Goal: Task Accomplishment & Management: Manage account settings

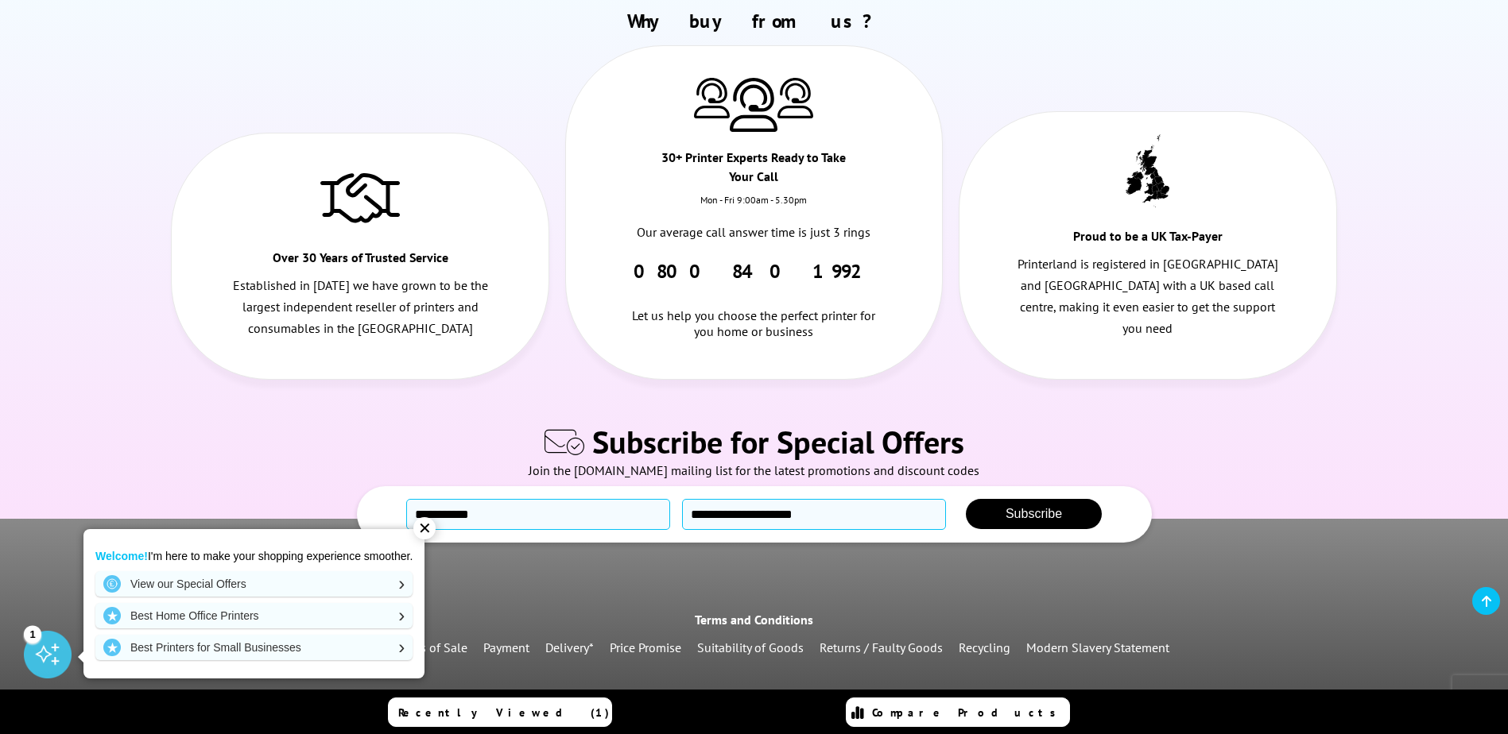
scroll to position [1904, 0]
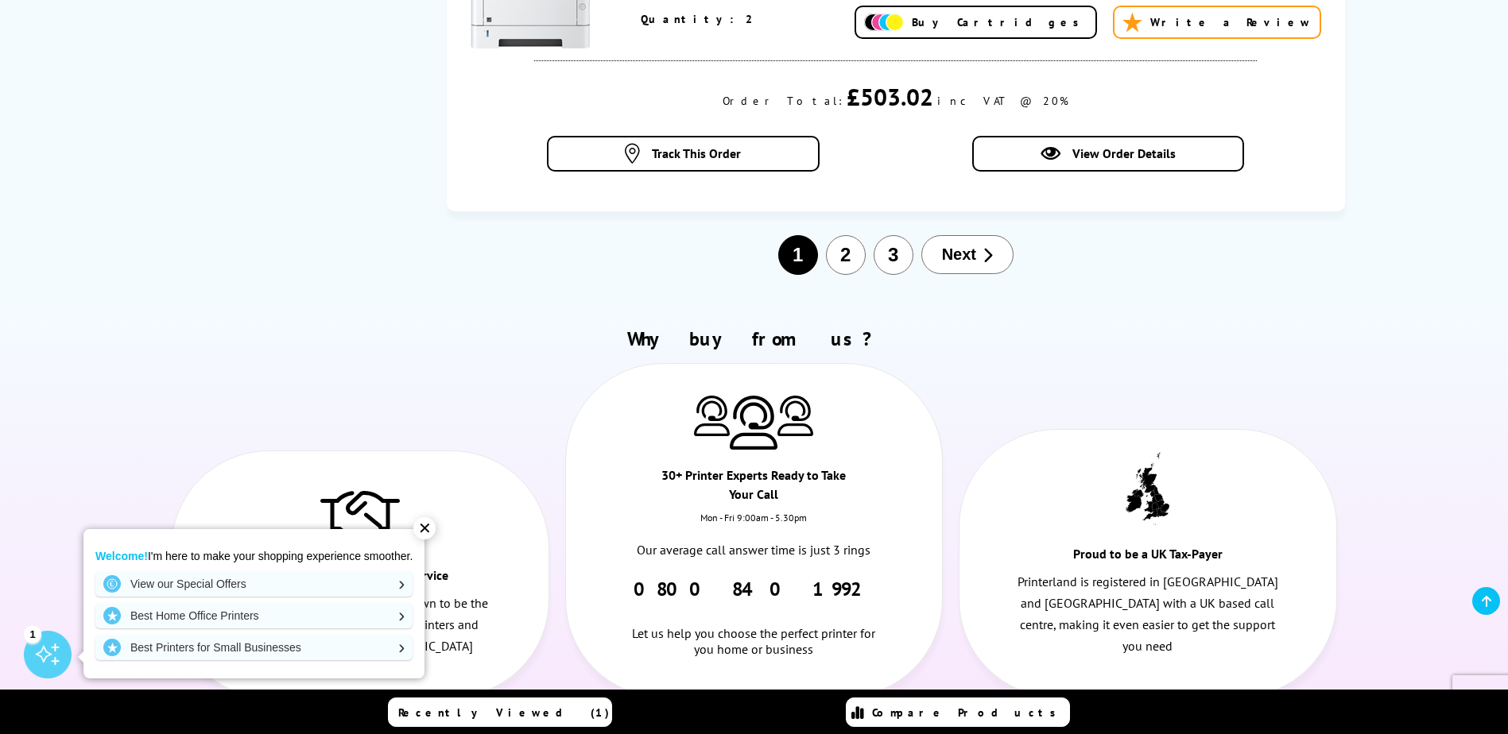
click at [900, 249] on button "3" at bounding box center [894, 255] width 40 height 40
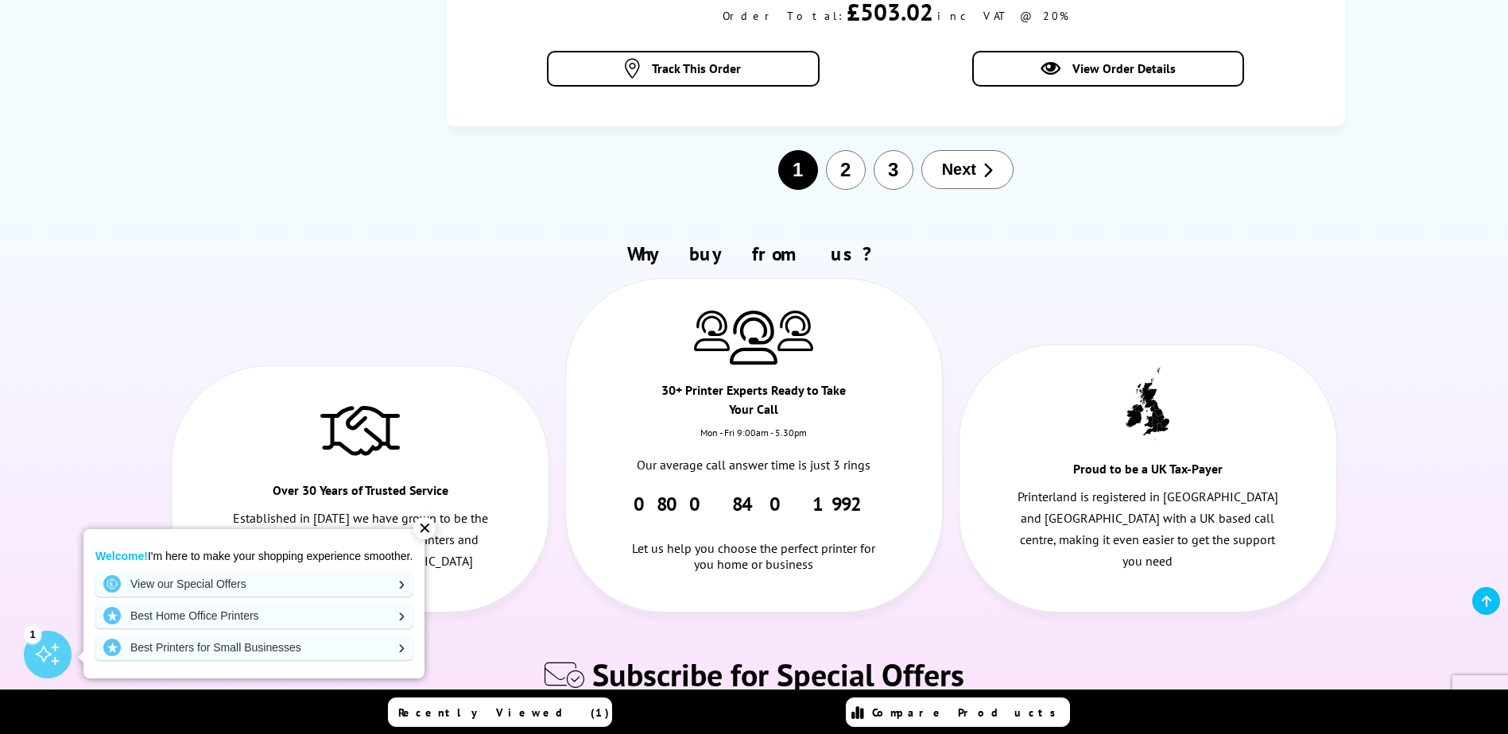
scroll to position [2063, 0]
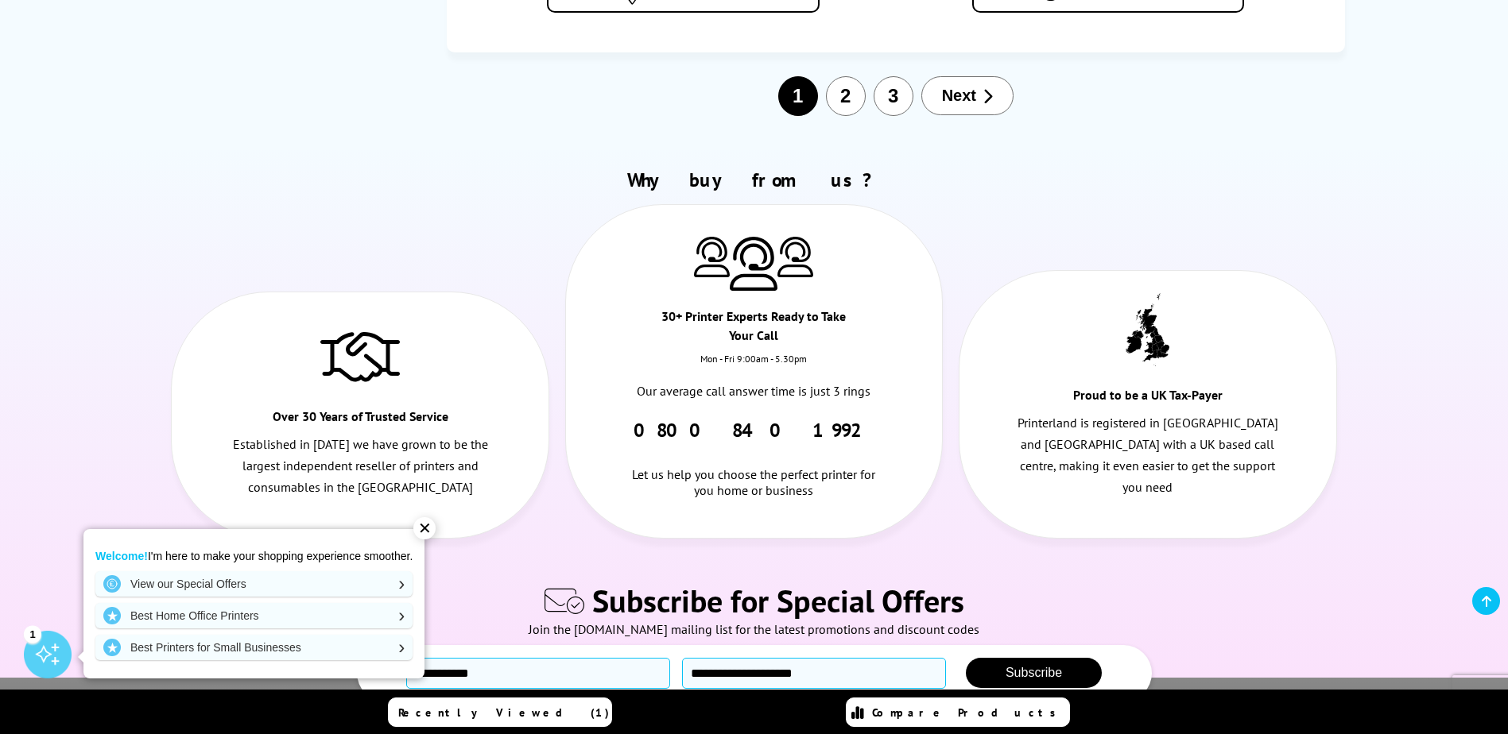
click at [432, 525] on div "✕" at bounding box center [424, 528] width 22 height 22
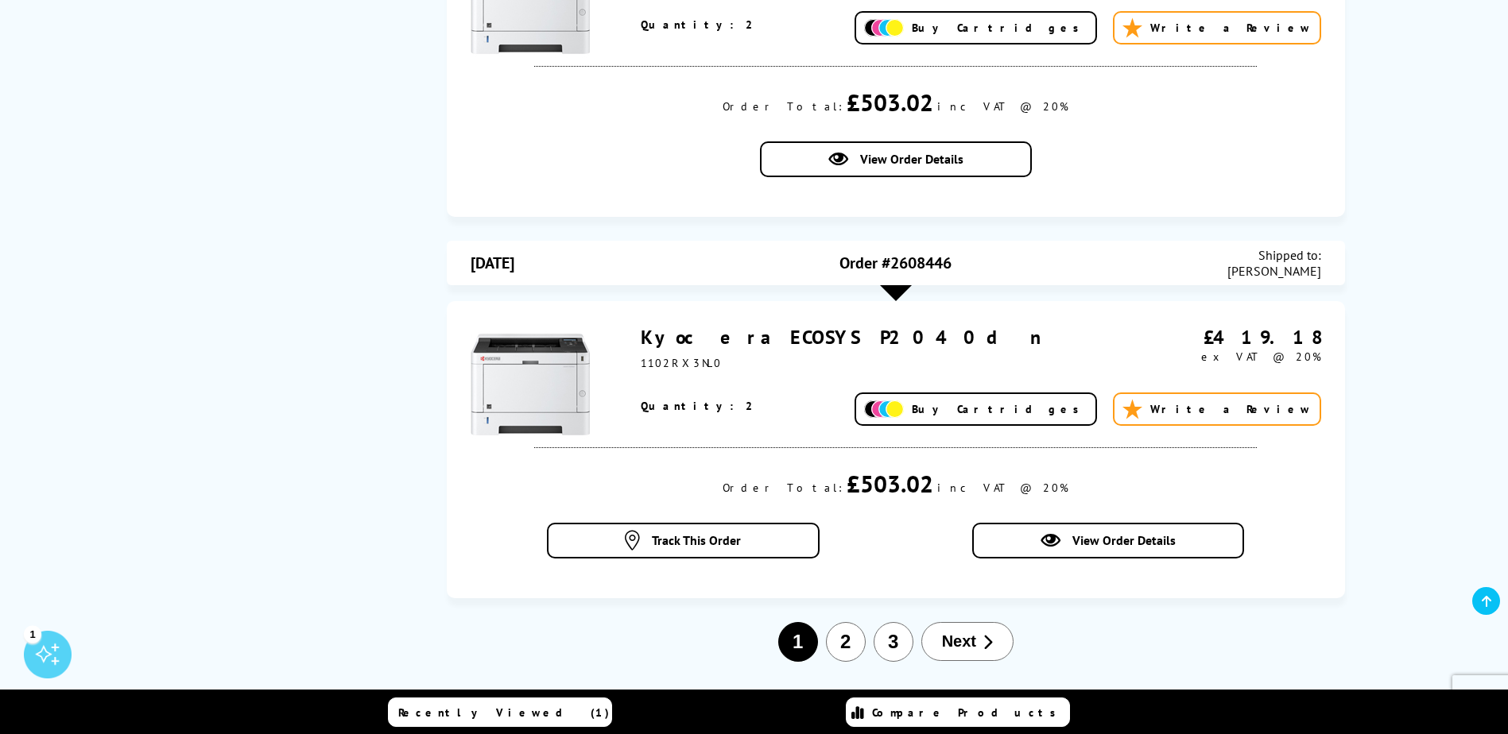
scroll to position [1586, 0]
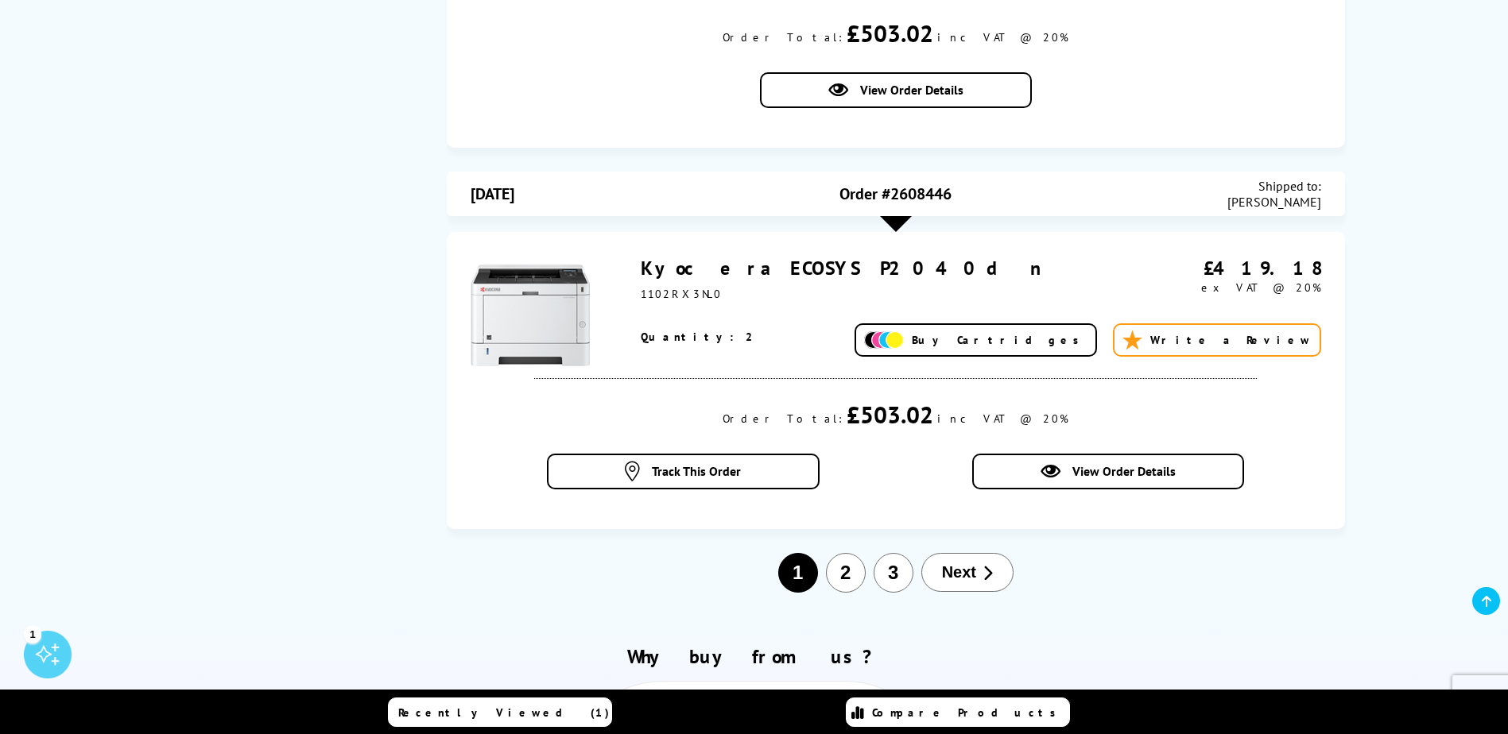
click at [896, 569] on button "3" at bounding box center [894, 573] width 40 height 40
click at [886, 574] on button "3" at bounding box center [894, 573] width 40 height 40
click at [966, 571] on span "Next" at bounding box center [959, 573] width 34 height 18
click at [958, 563] on button "Next" at bounding box center [967, 572] width 92 height 39
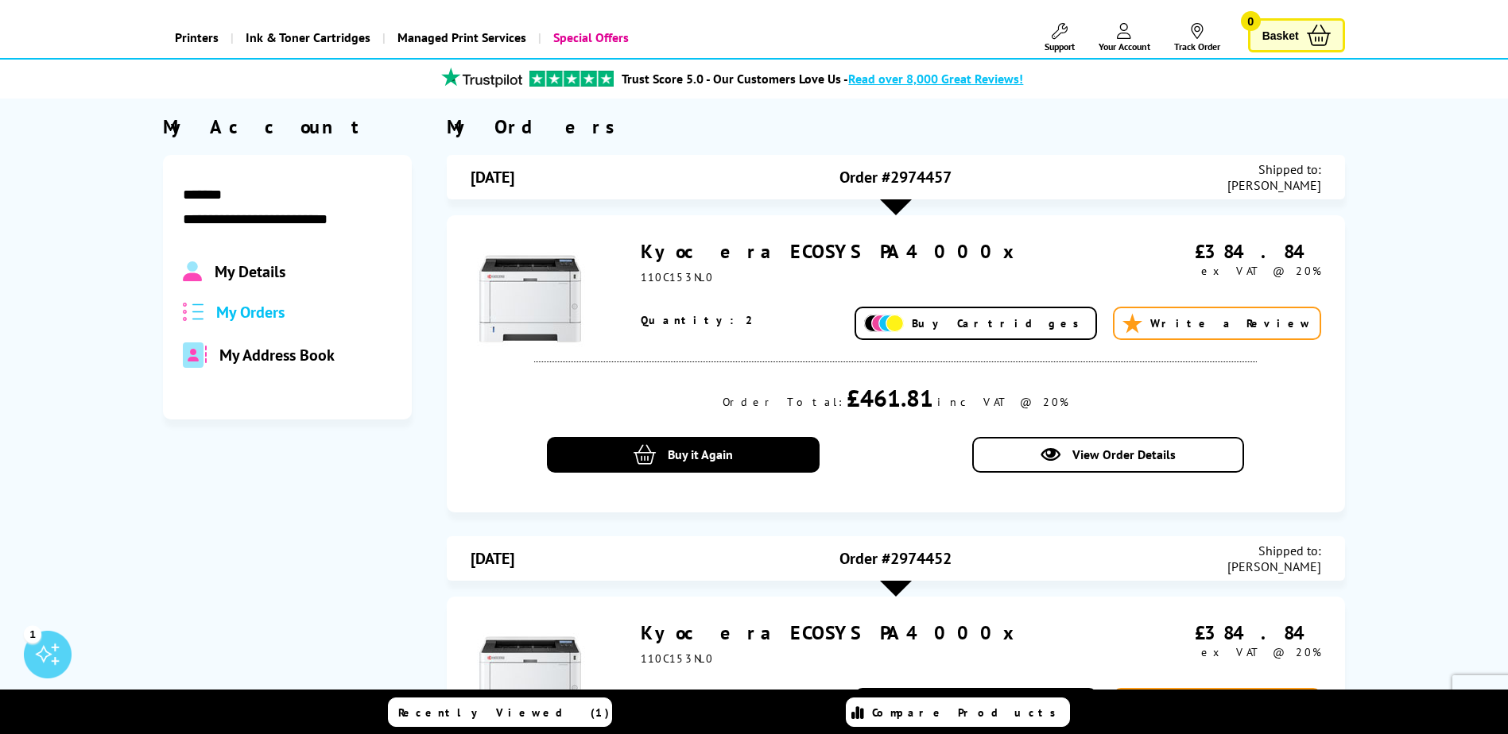
scroll to position [0, 0]
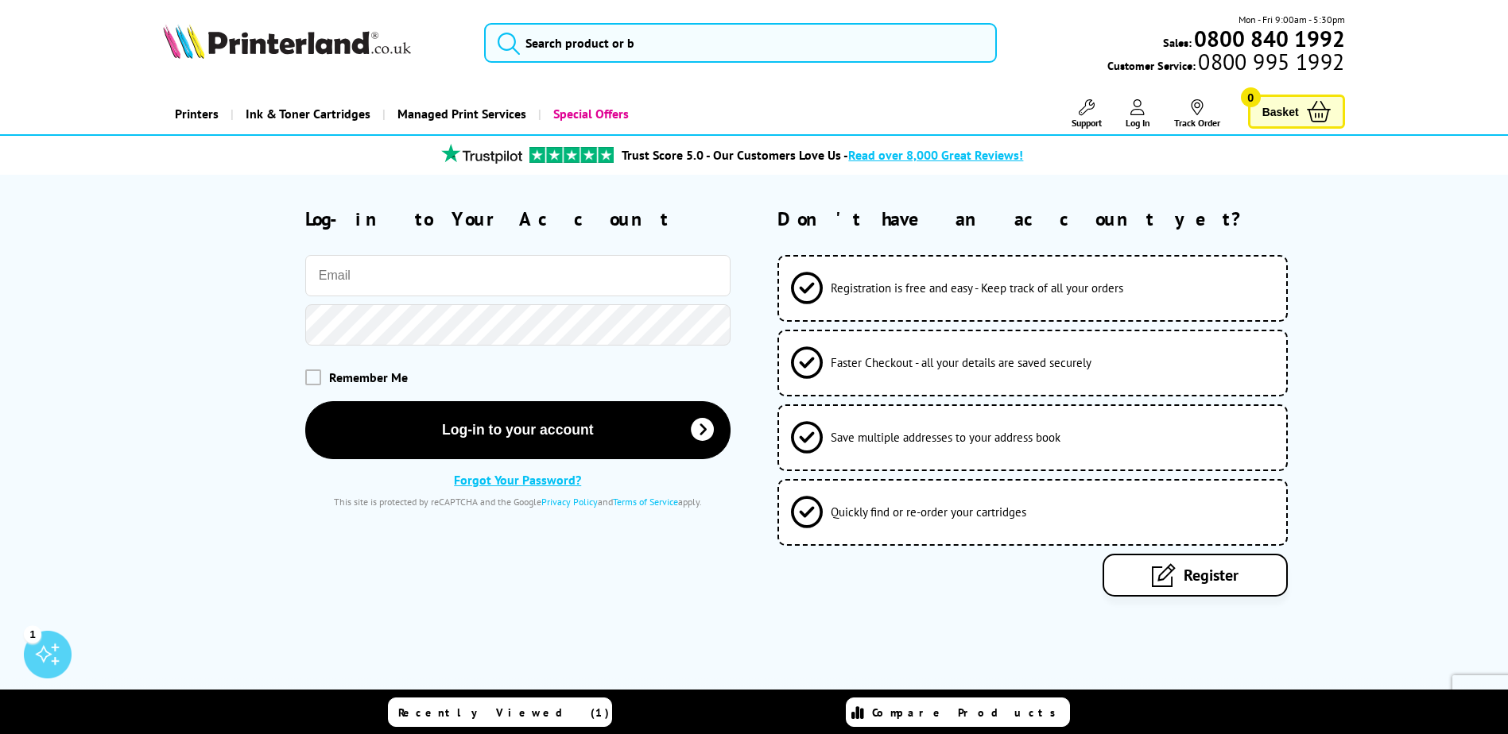
type input "[EMAIL_ADDRESS][DOMAIN_NAME]"
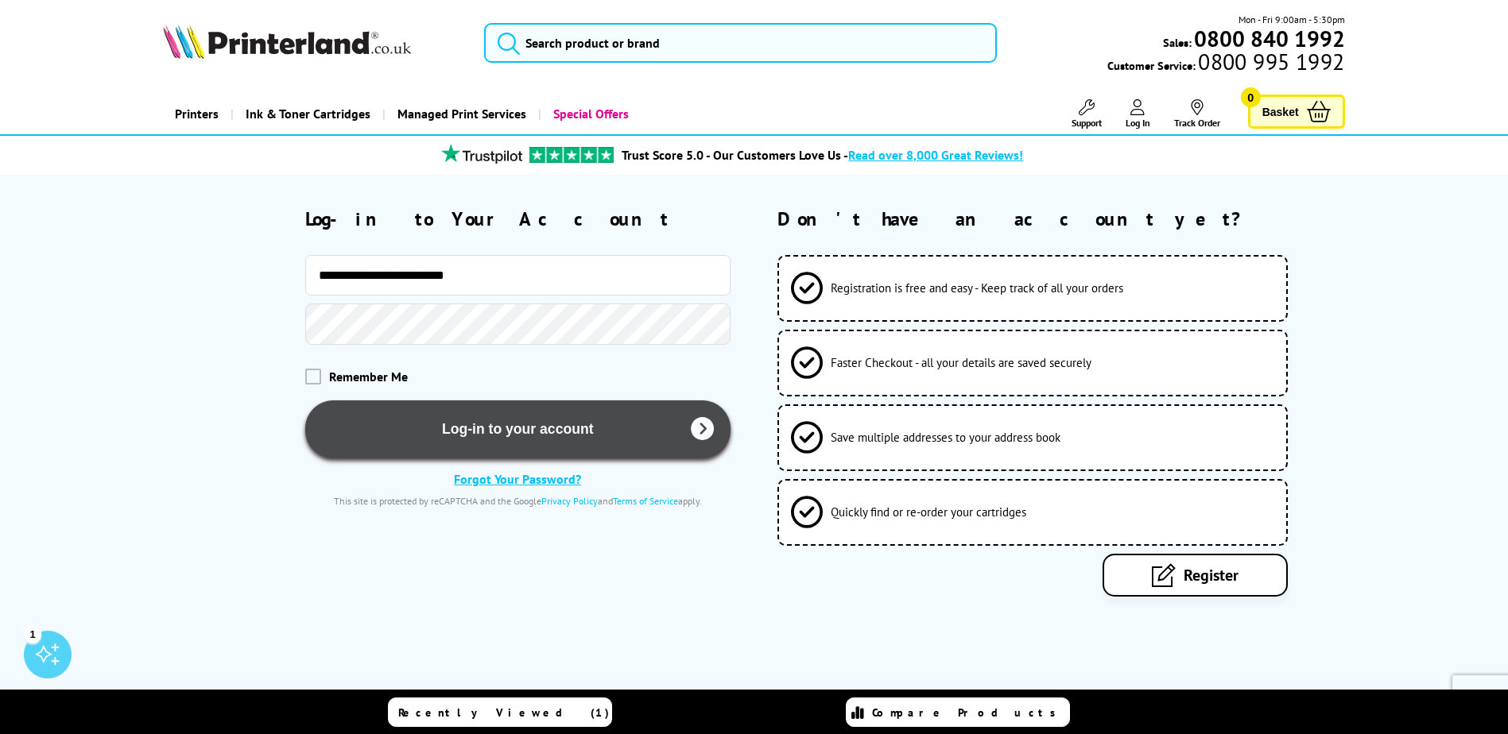
click at [540, 424] on button "Log-in to your account" at bounding box center [517, 430] width 425 height 58
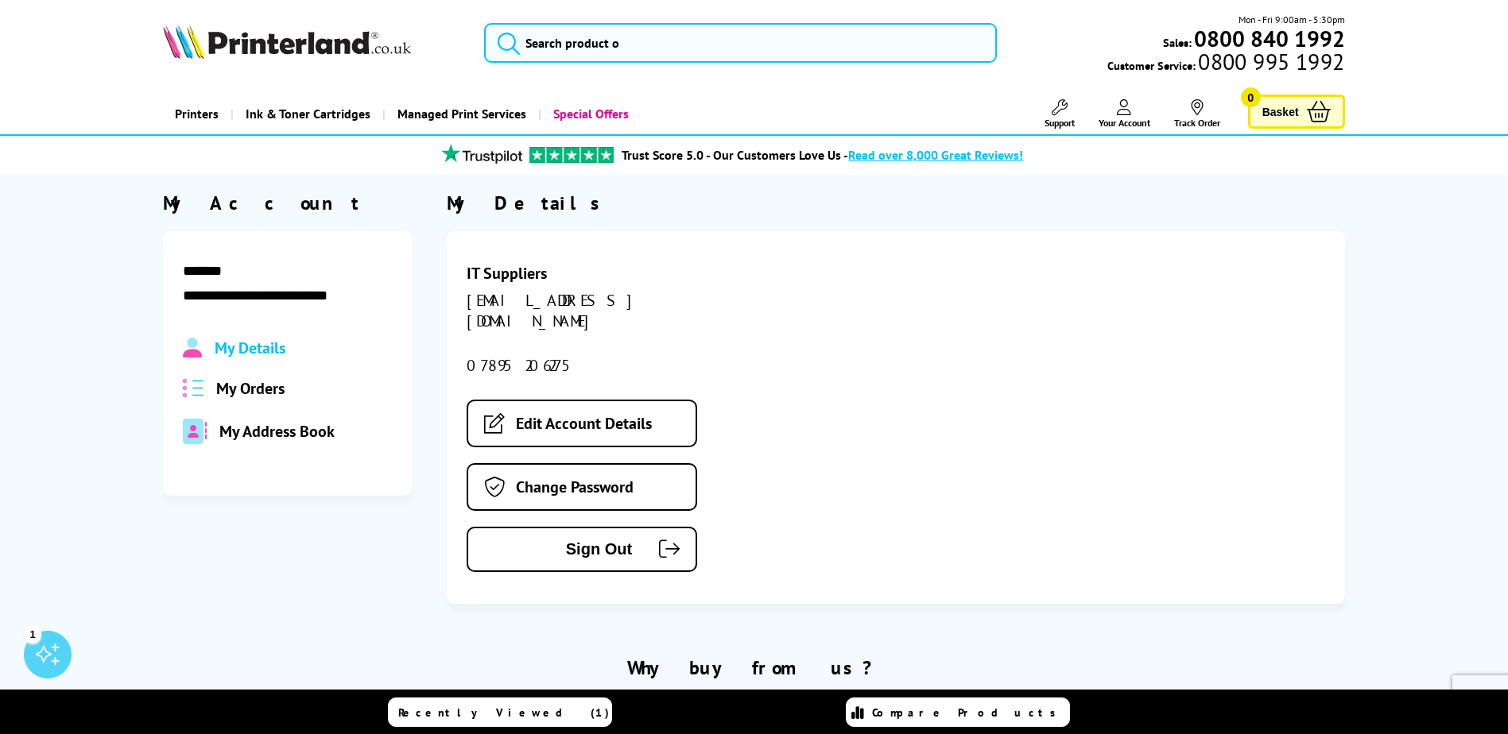
click at [257, 386] on span "My Orders" at bounding box center [250, 388] width 68 height 21
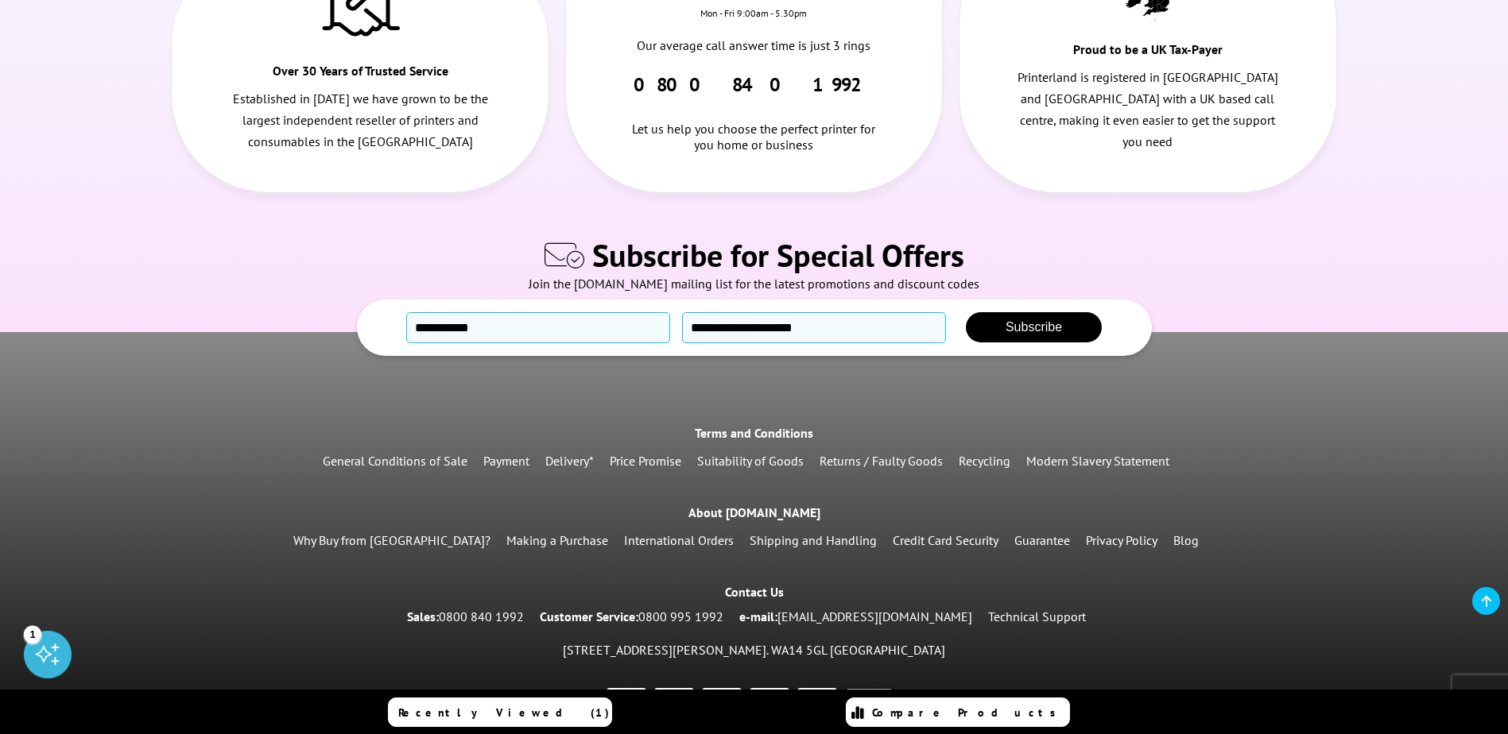
scroll to position [1983, 0]
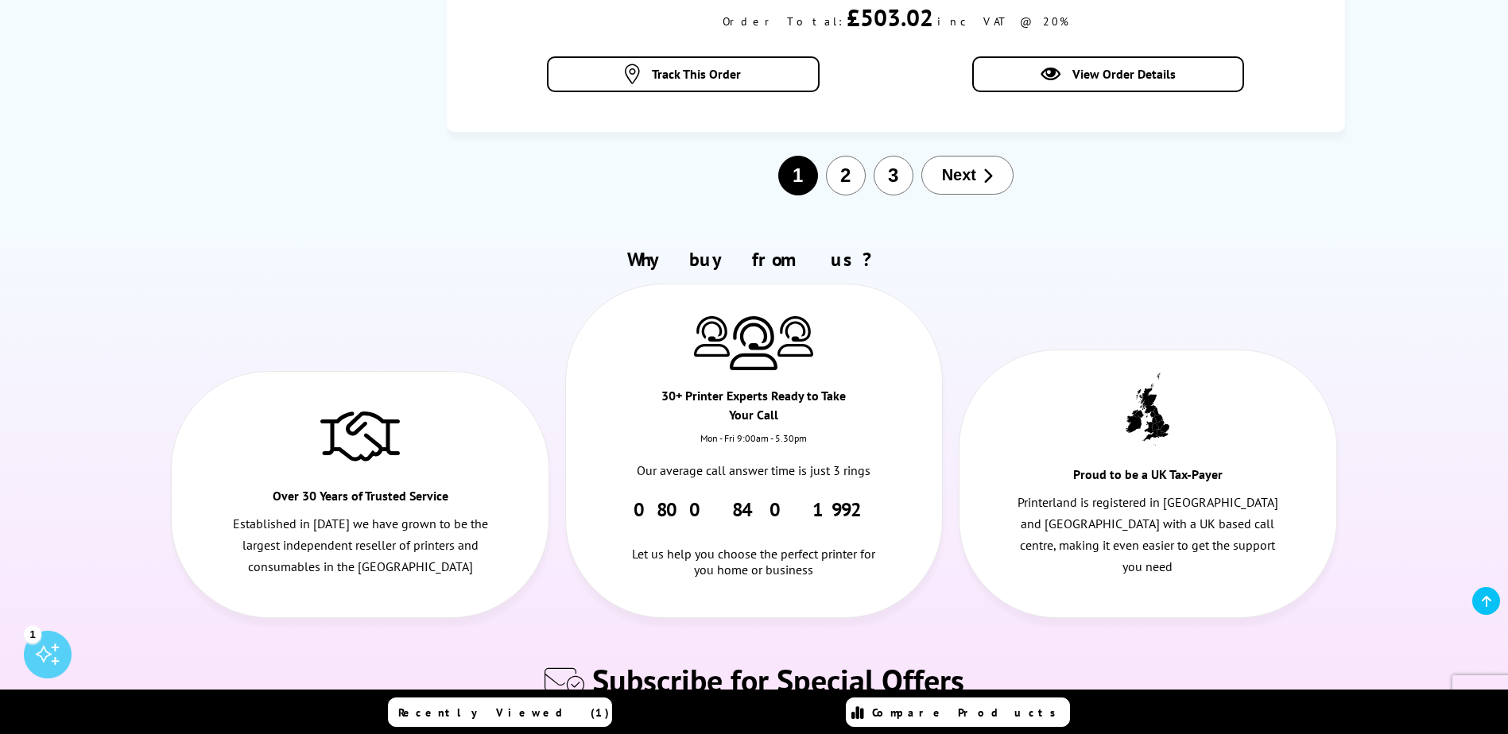
click at [894, 170] on button "3" at bounding box center [894, 176] width 40 height 40
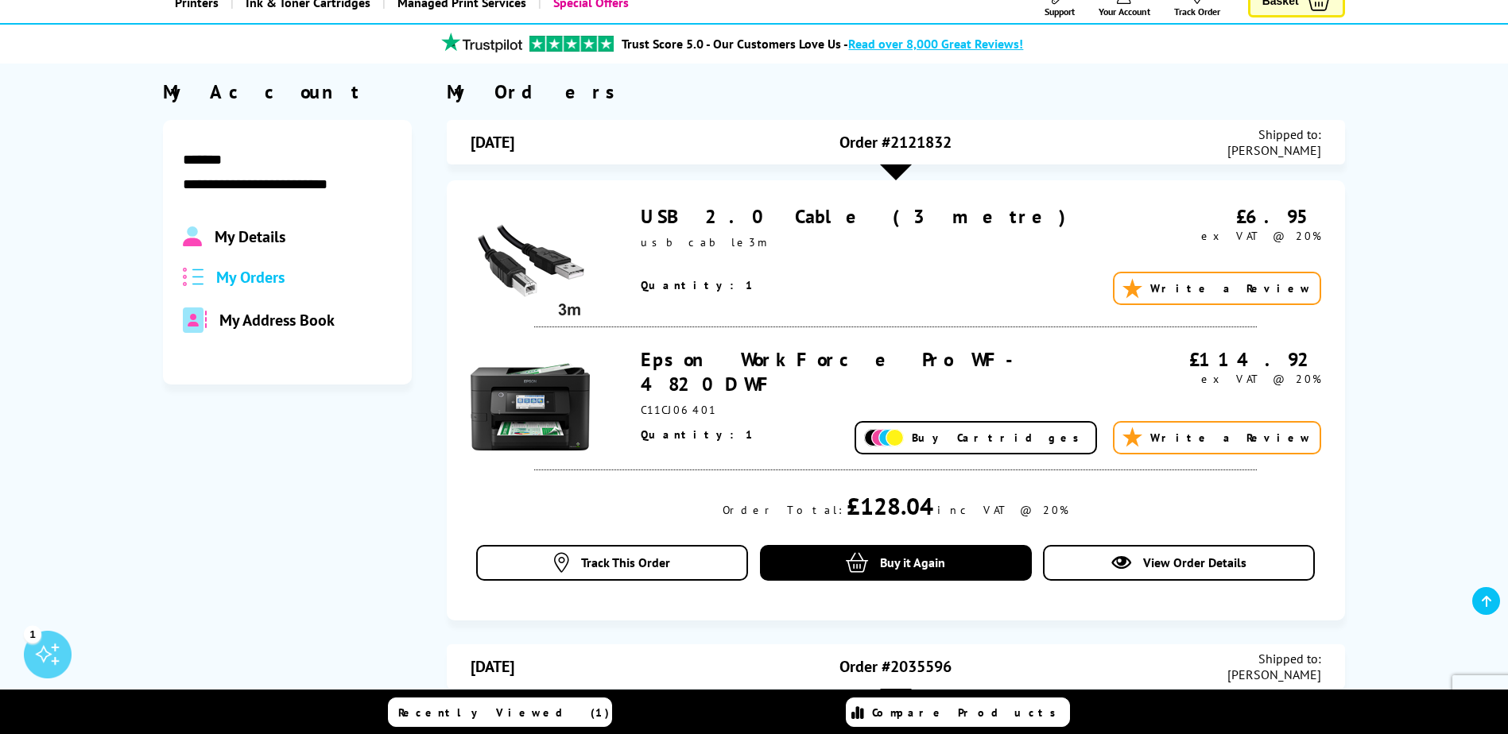
scroll to position [0, 0]
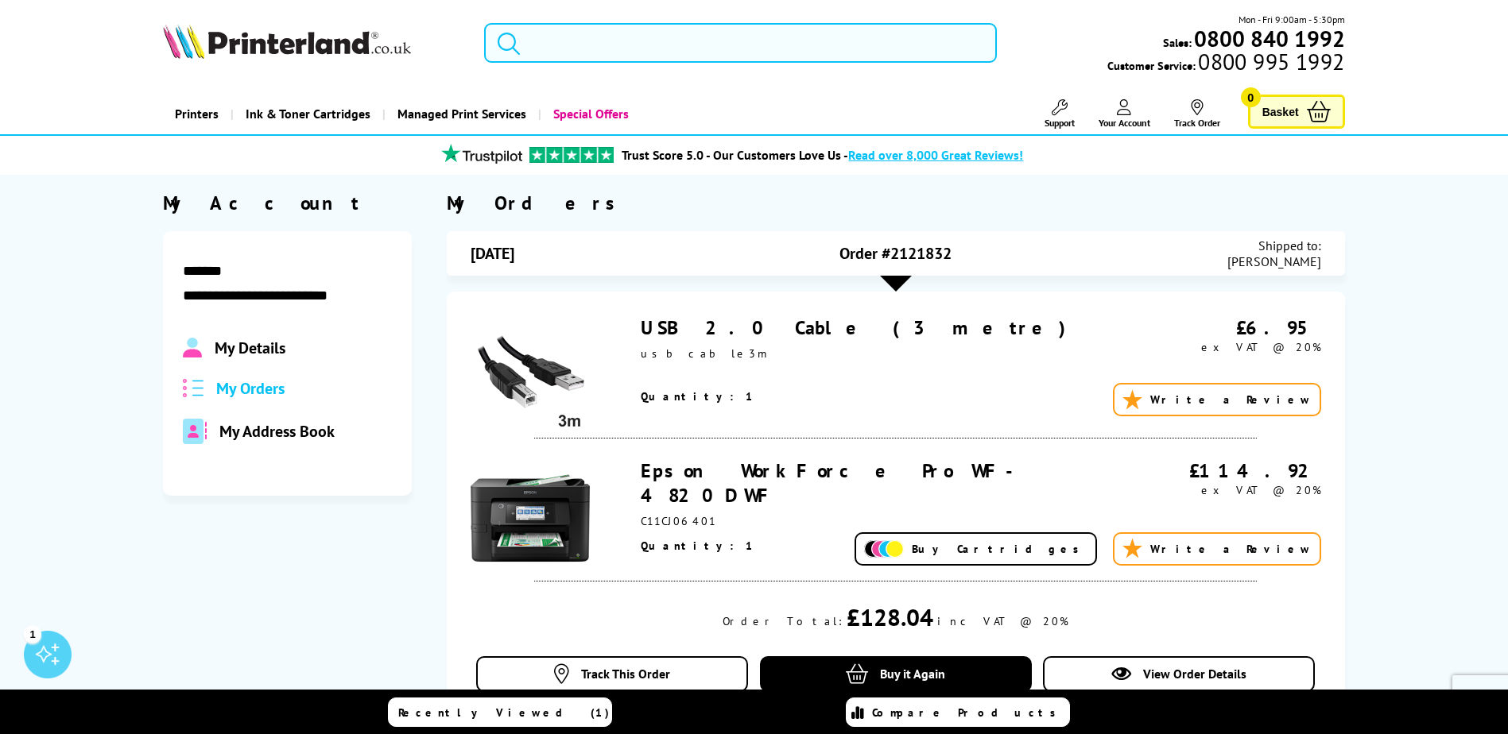
click at [254, 347] on span "My Details" at bounding box center [250, 348] width 71 height 21
